Goal: Task Accomplishment & Management: Manage account settings

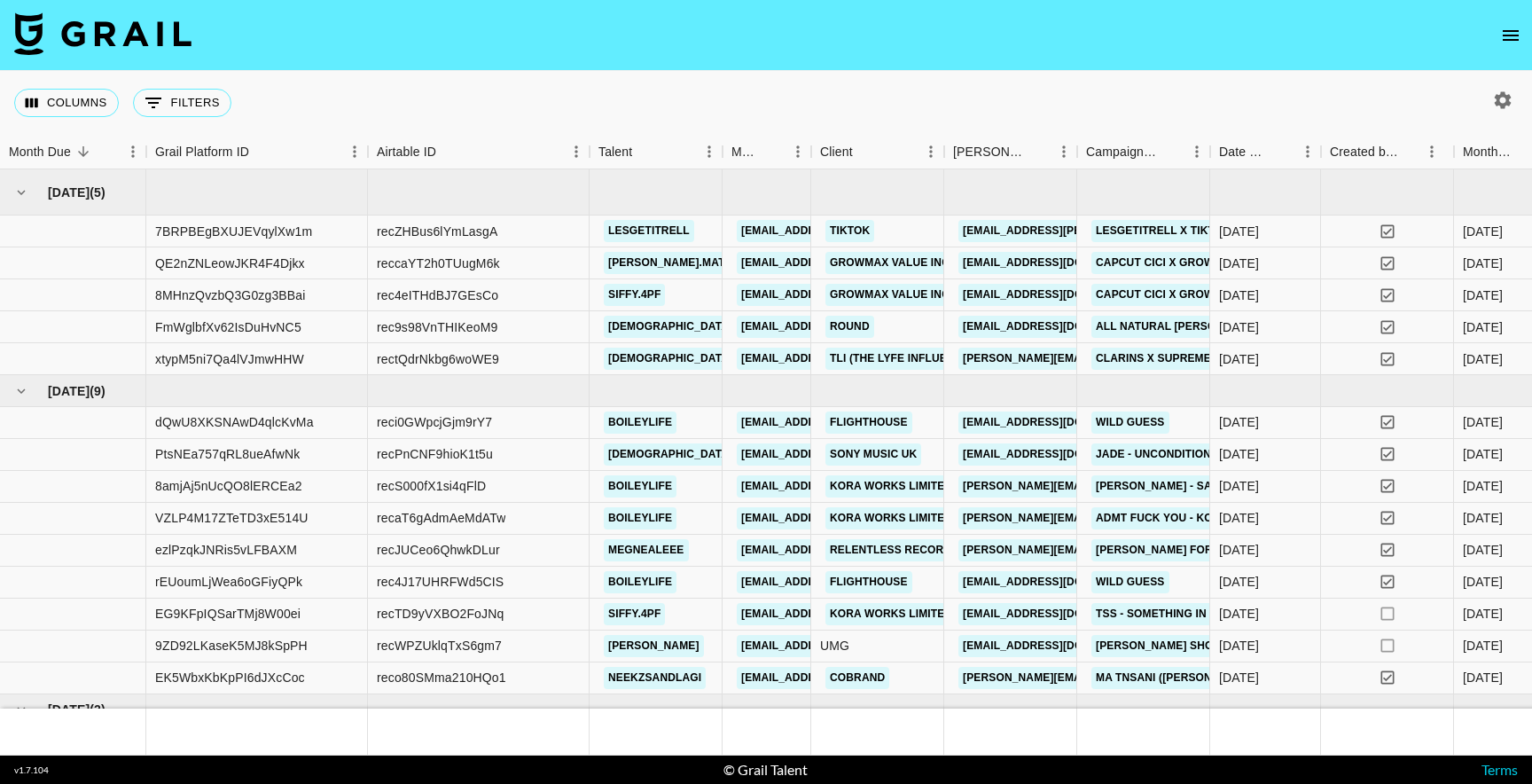
click at [1507, 30] on icon "open drawer" at bounding box center [1511, 35] width 16 height 11
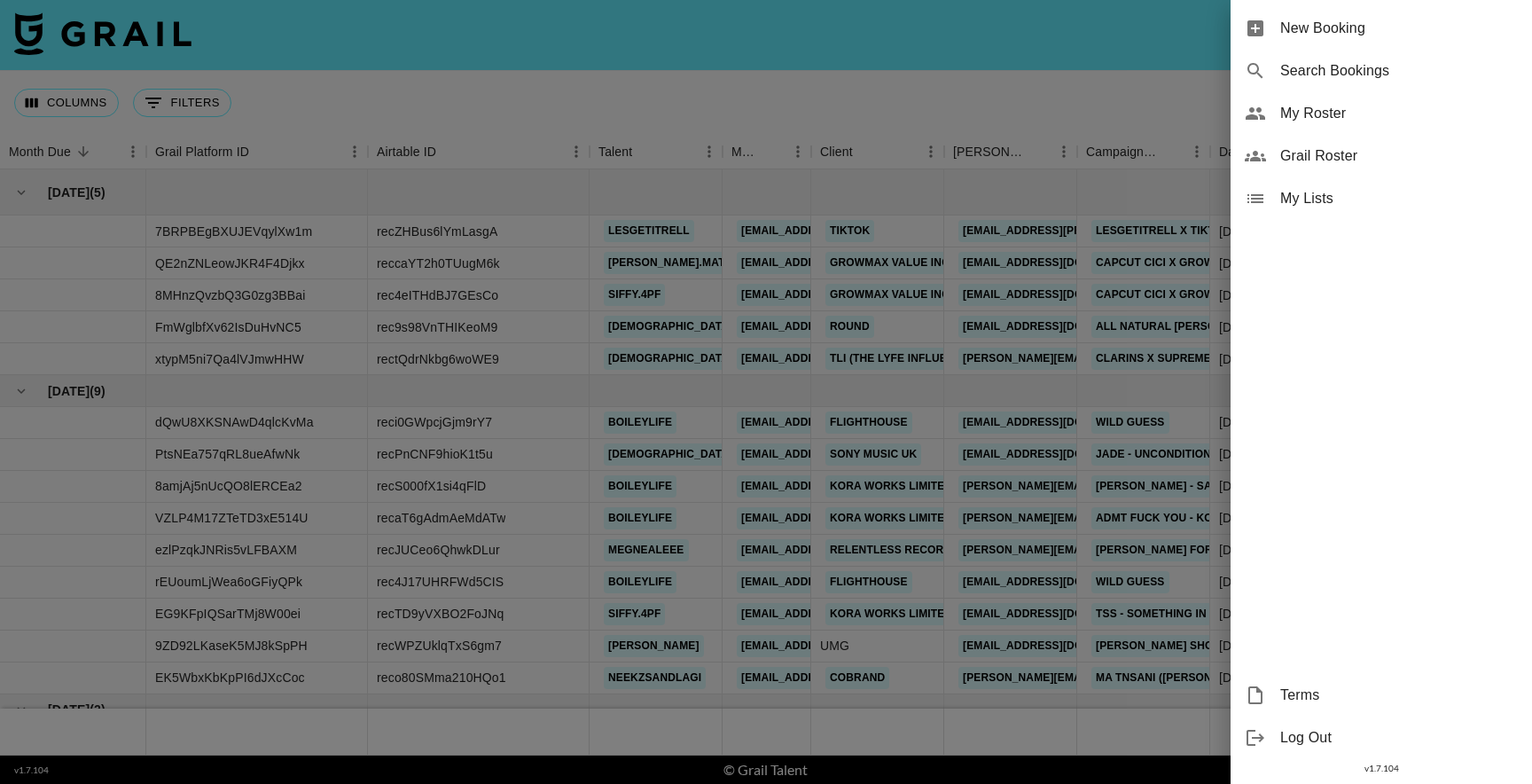
click at [1340, 171] on div "Grail Roster" at bounding box center [1381, 156] width 301 height 43
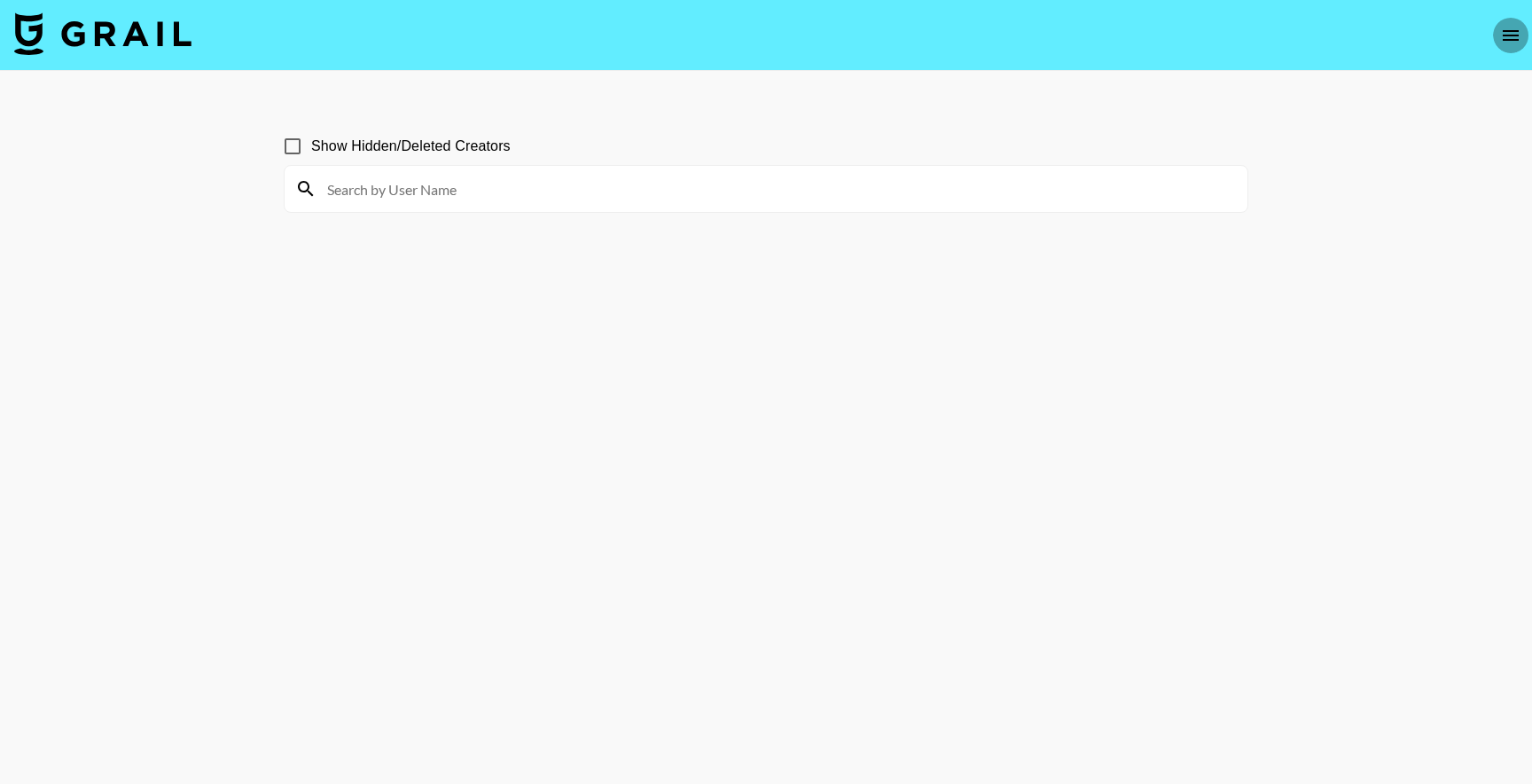
click at [1505, 45] on button "open drawer" at bounding box center [1510, 35] width 35 height 35
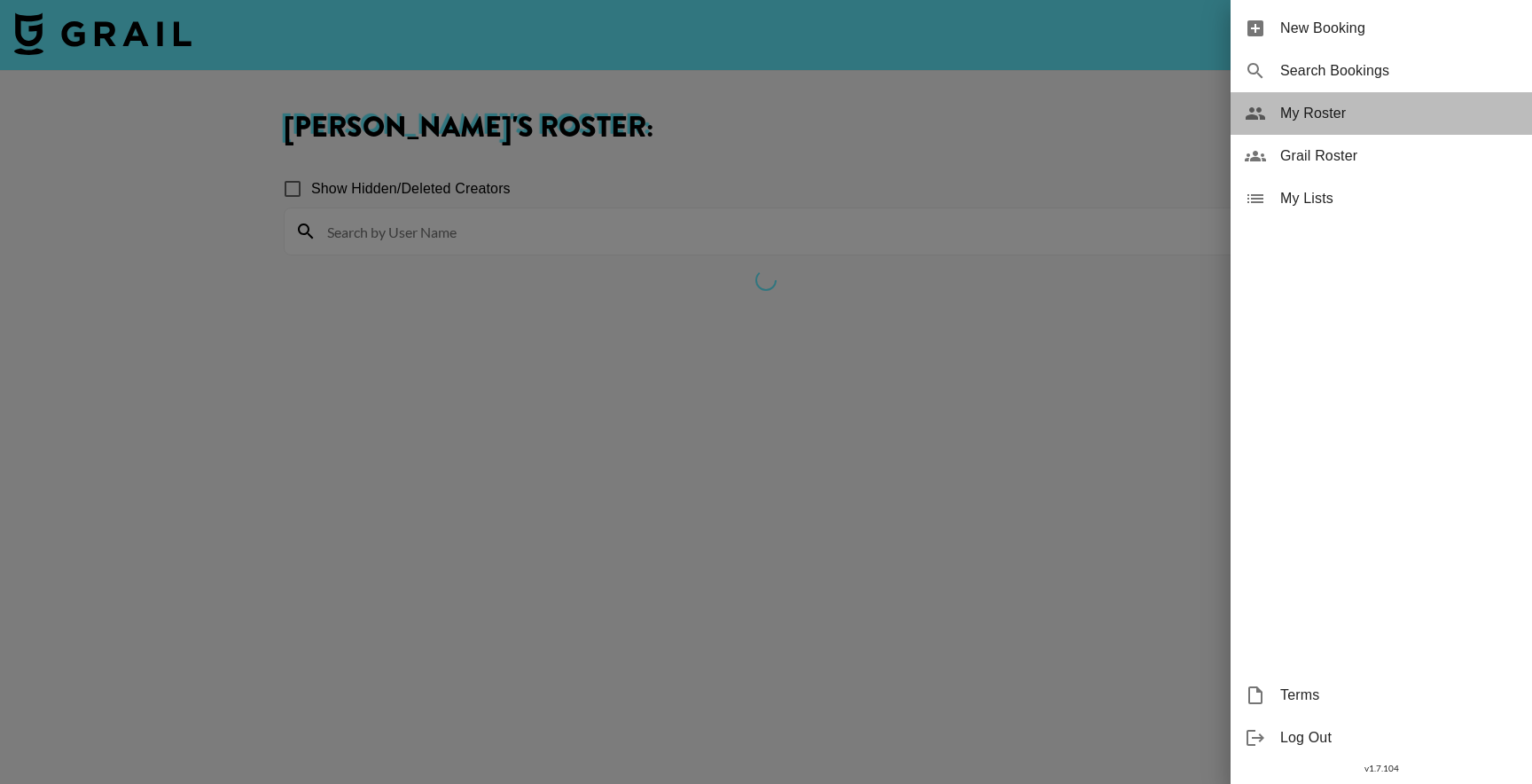
click at [1335, 113] on span "My Roster" at bounding box center [1398, 113] width 237 height 21
click at [531, 291] on div at bounding box center [766, 392] width 1532 height 784
click at [1097, 471] on div at bounding box center [766, 392] width 1532 height 784
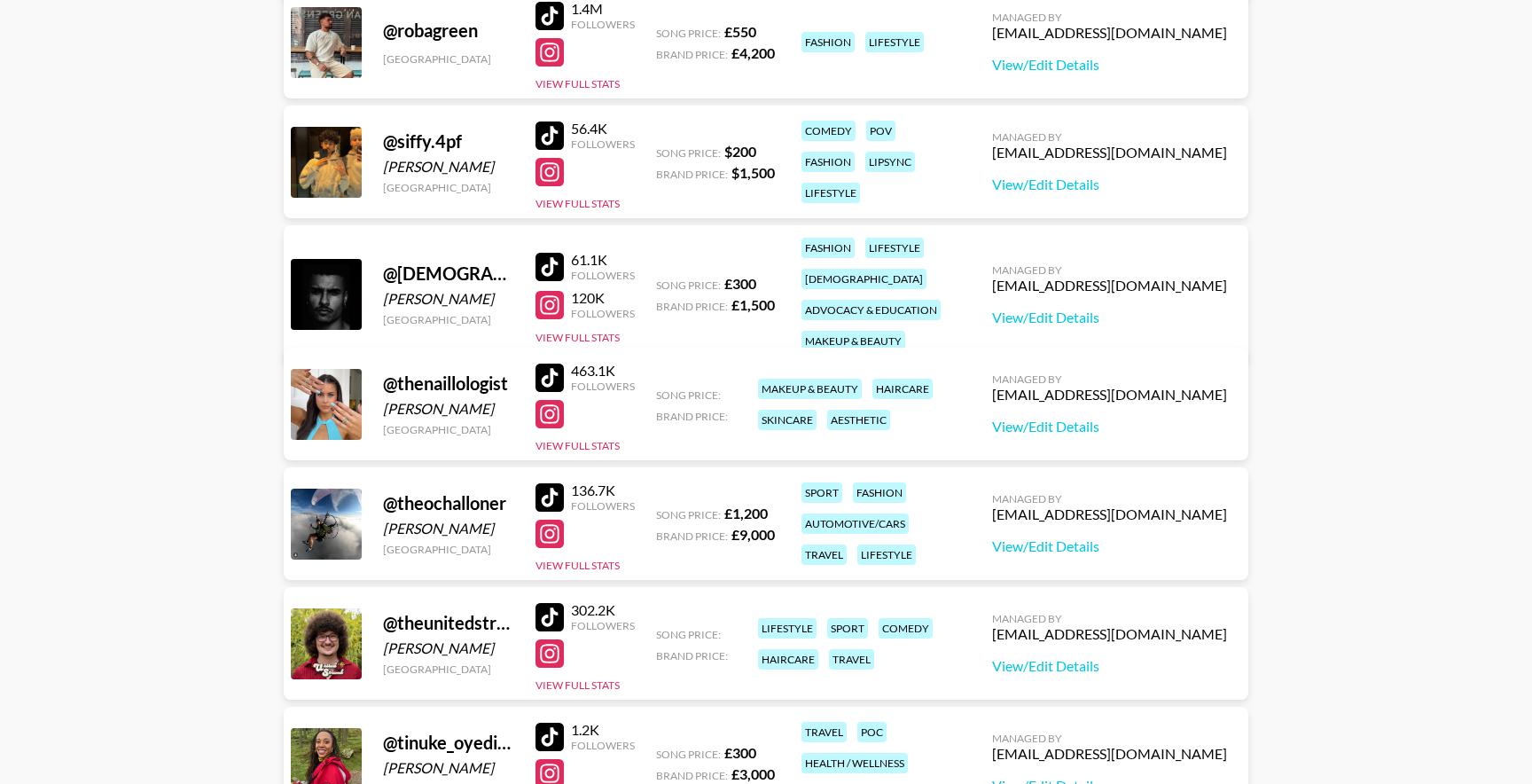
scroll to position [2350, 0]
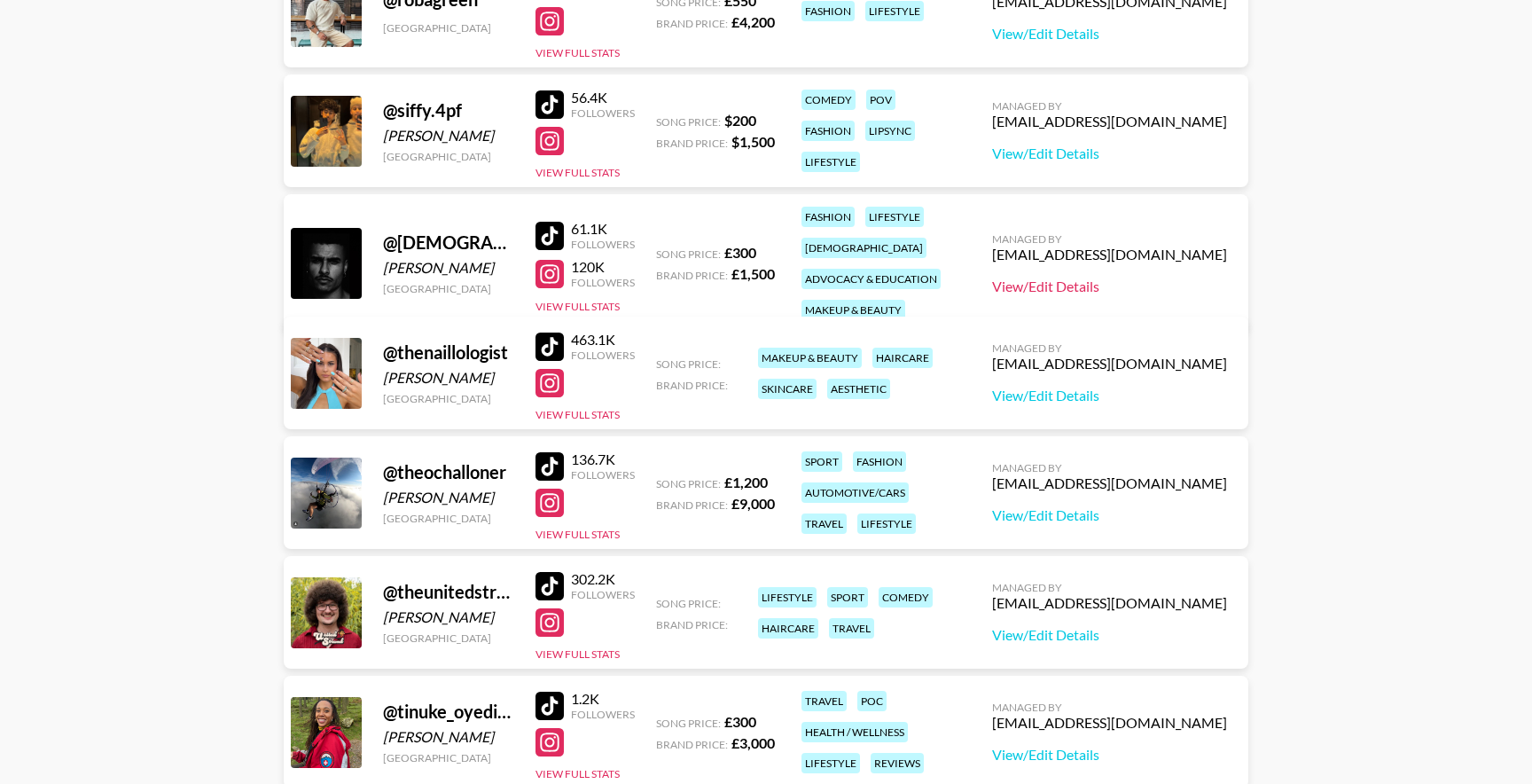
click at [1125, 277] on link "View/Edit Details" at bounding box center [1110, 286] width 235 height 17
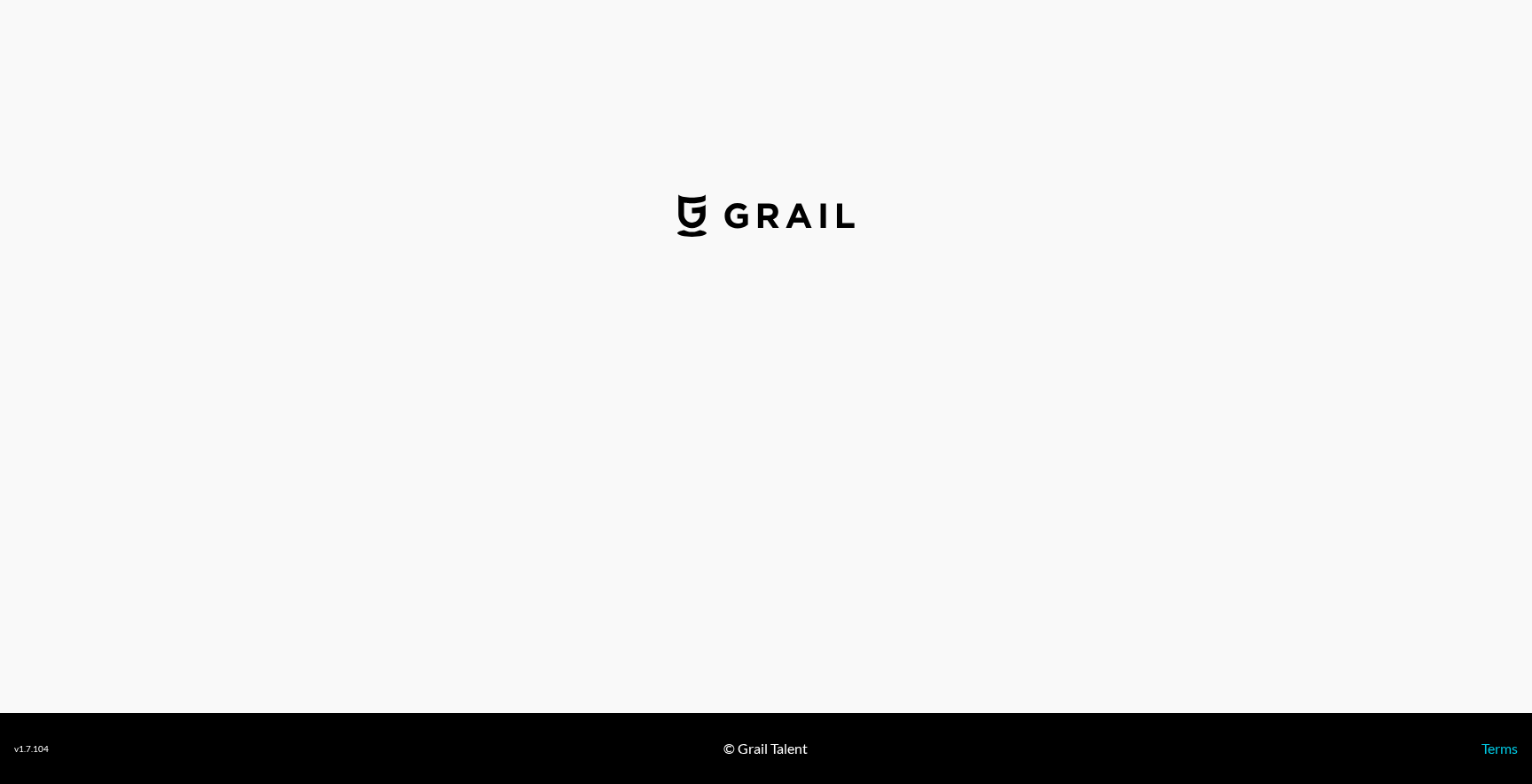
select select "GBP"
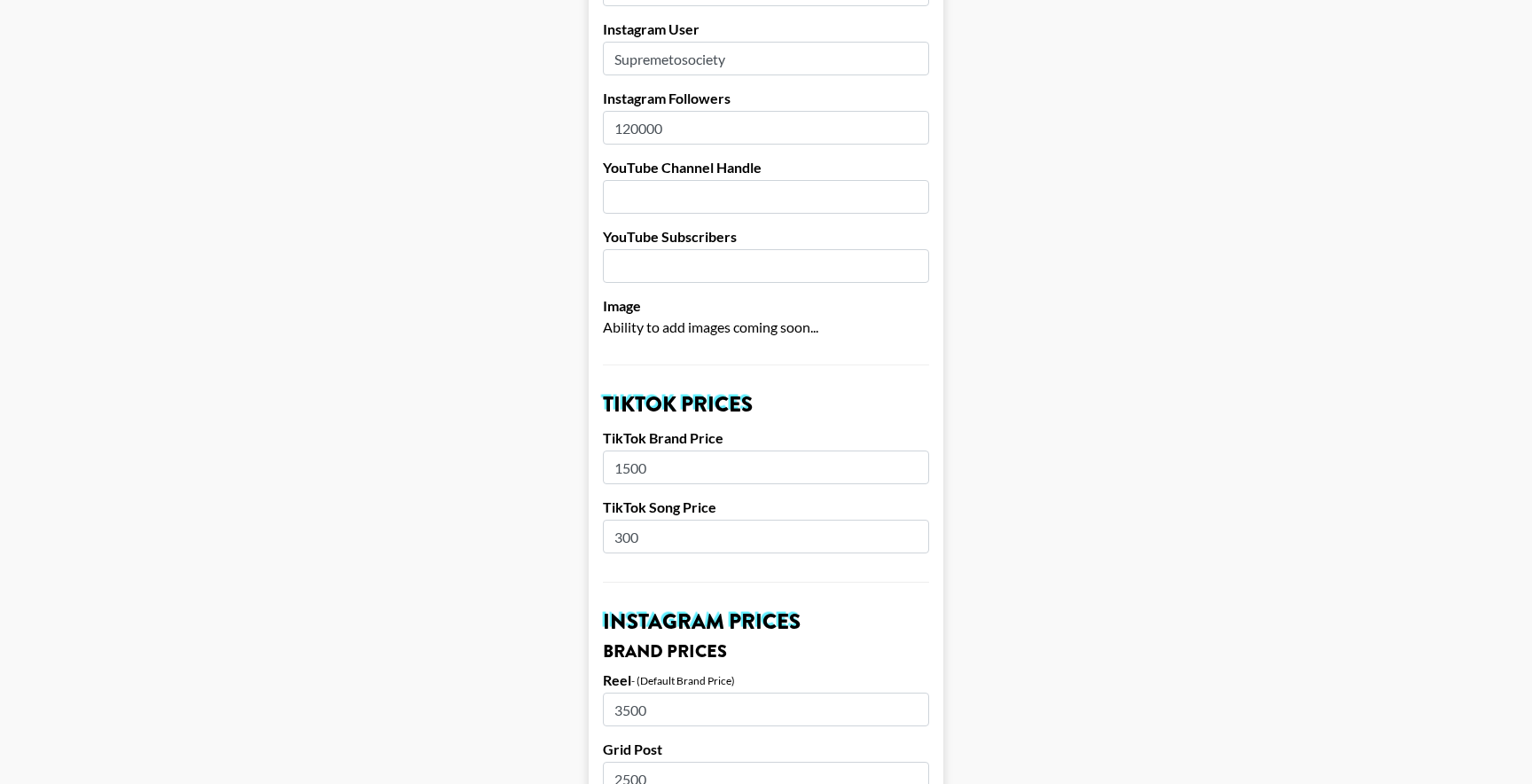
scroll to position [427, 0]
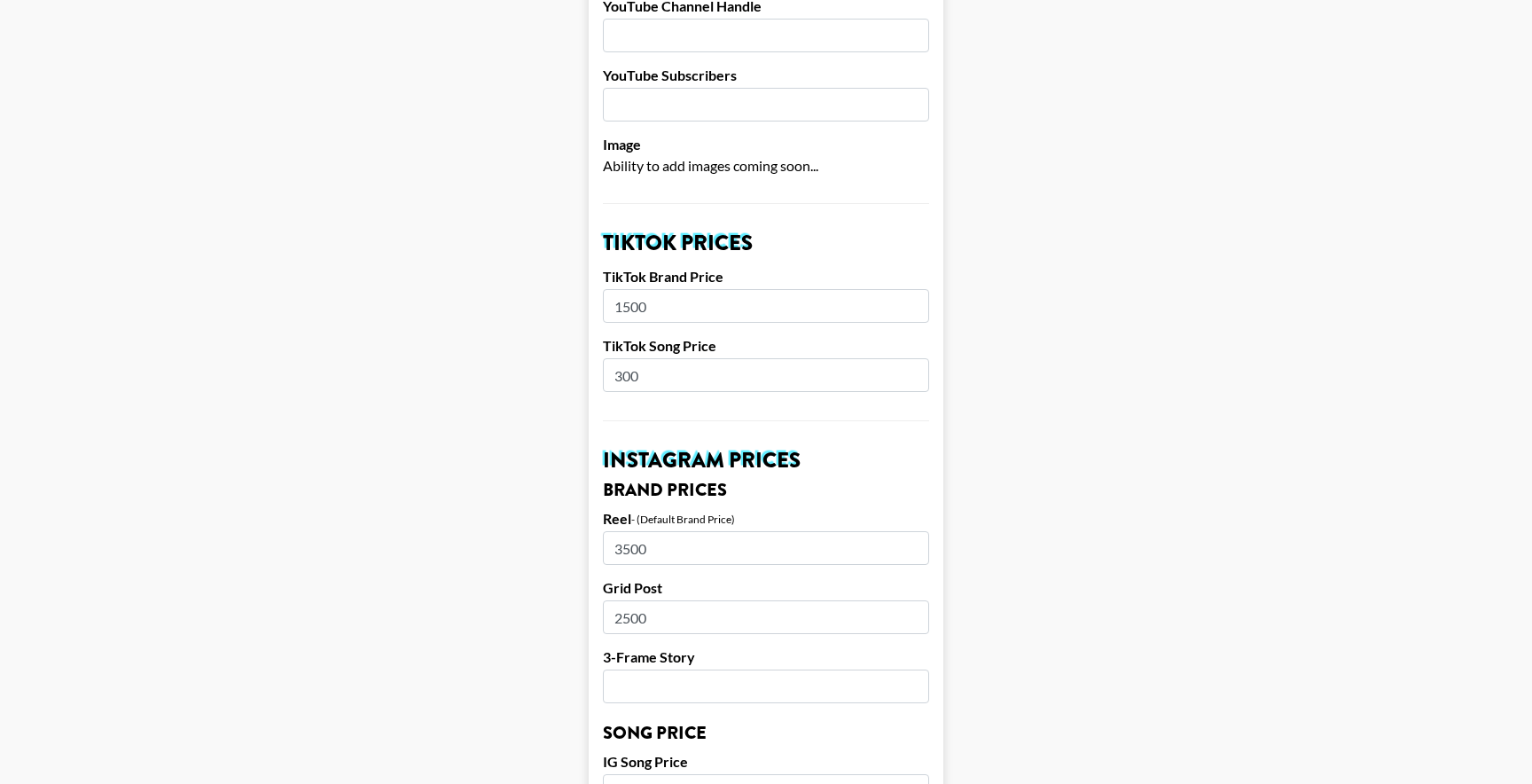
click at [696, 366] on input "300" at bounding box center [766, 375] width 327 height 34
type input "3"
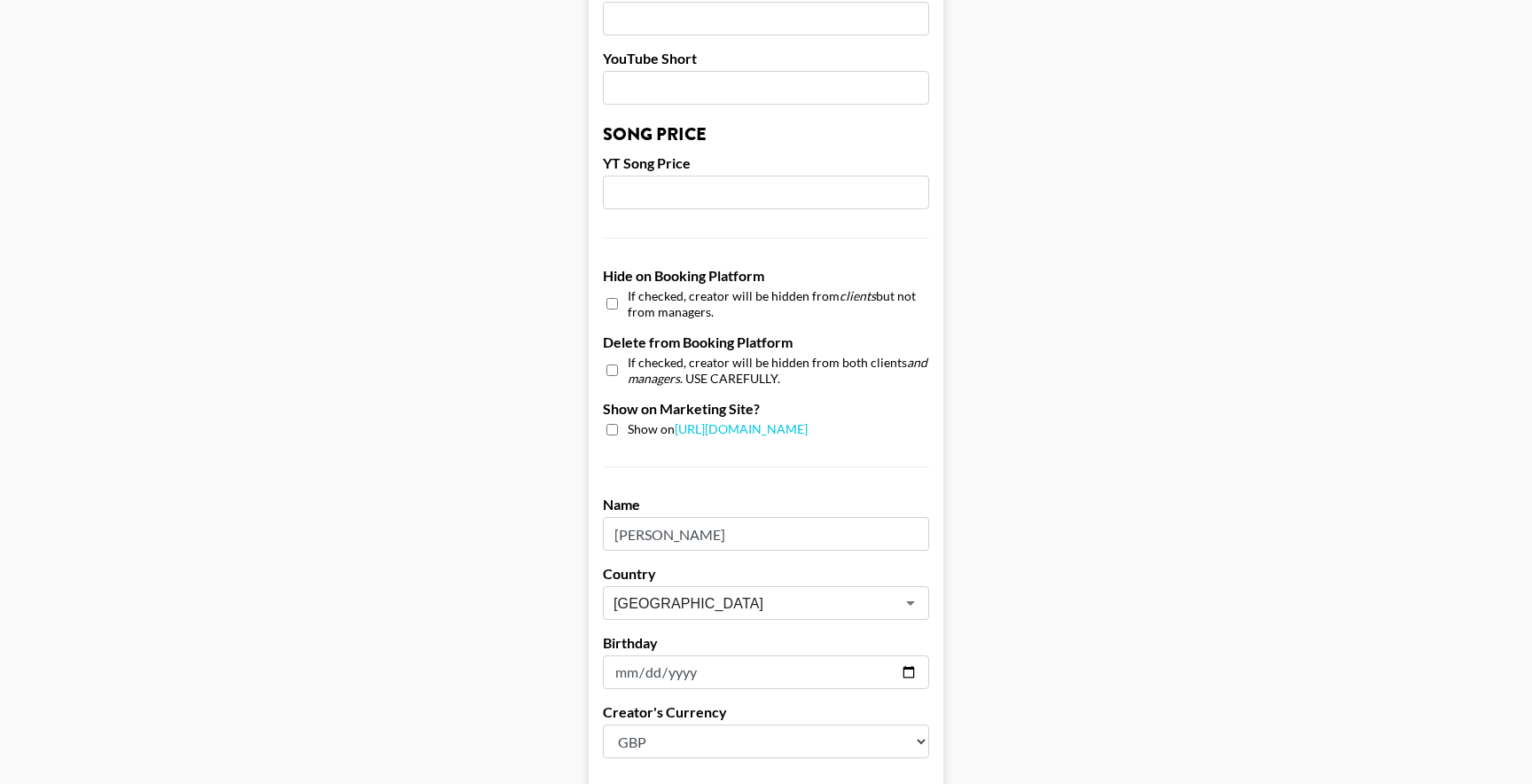
scroll to position [1622, 0]
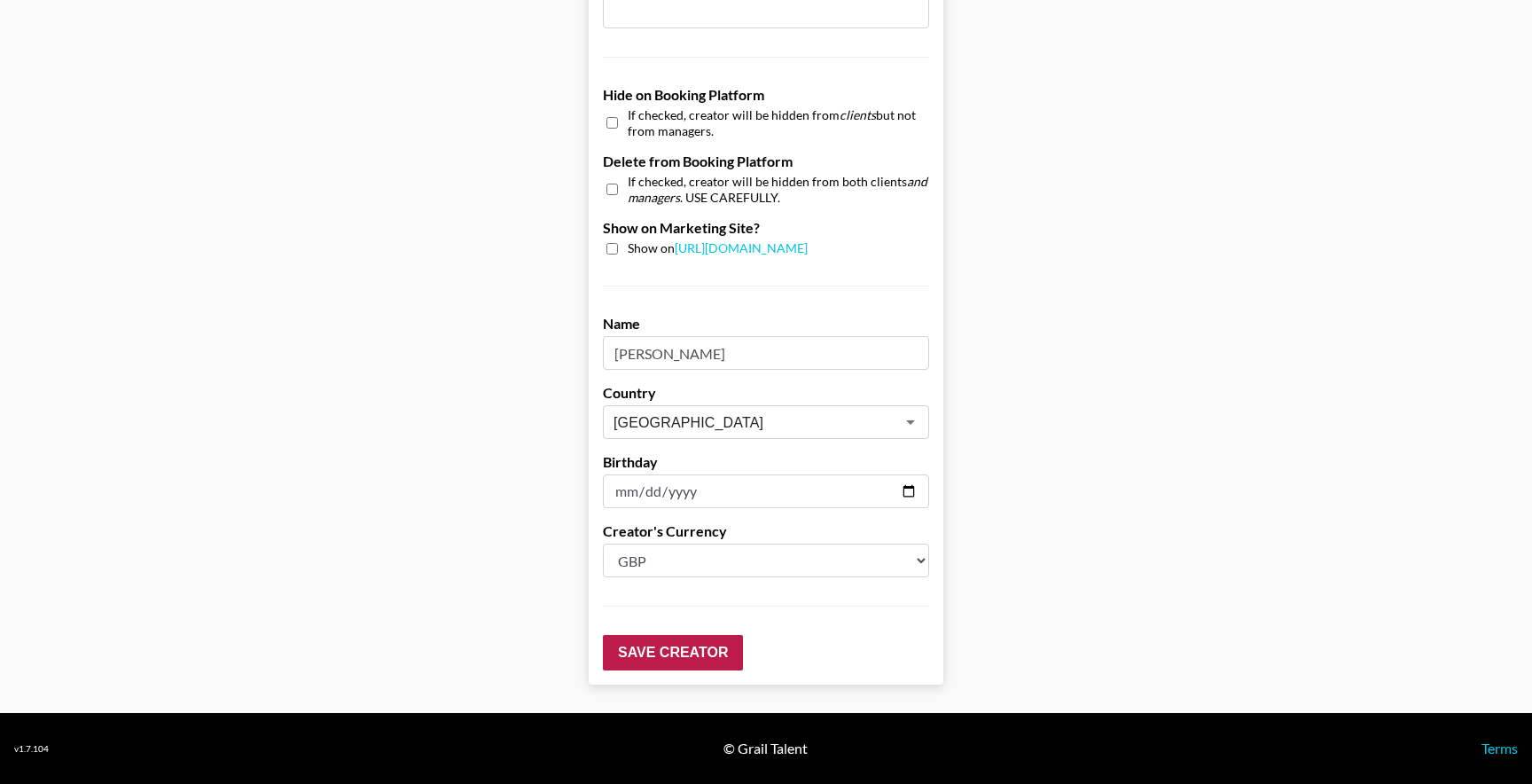
type input "375"
click at [712, 655] on input "Save Creator" at bounding box center [673, 652] width 140 height 35
